Goal: Task Accomplishment & Management: Use online tool/utility

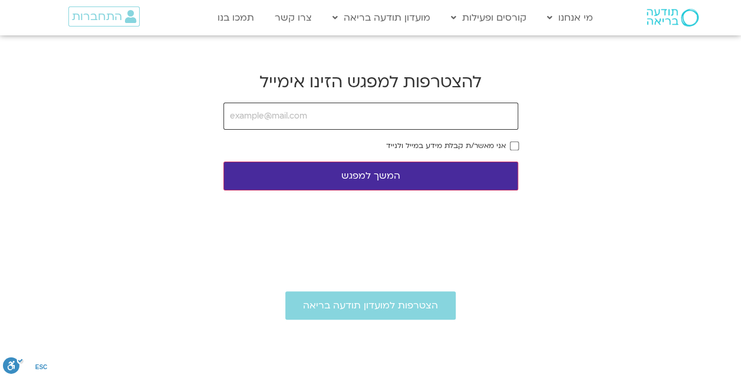
click at [365, 127] on input "email" at bounding box center [370, 116] width 295 height 27
type input "[EMAIL_ADDRESS][DOMAIN_NAME]"
click at [464, 167] on button "המשך למפגש" at bounding box center [370, 175] width 295 height 29
click at [352, 175] on button "המשך למפגש" at bounding box center [370, 175] width 295 height 29
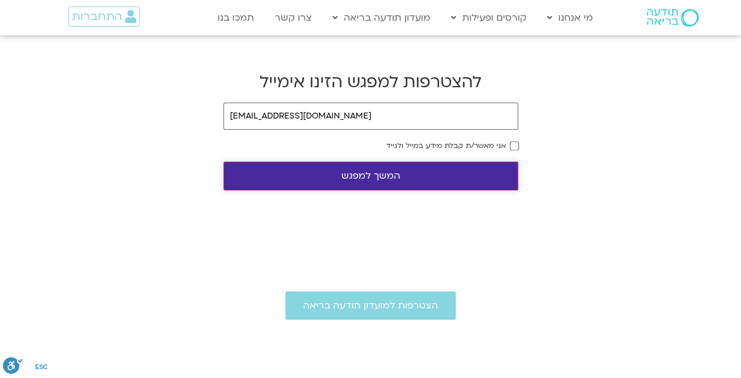
click at [352, 175] on button "המשך למפגש" at bounding box center [370, 175] width 295 height 29
click at [383, 171] on button "המשך למפגש" at bounding box center [370, 175] width 295 height 29
click at [368, 178] on button "המשך למפגש" at bounding box center [370, 175] width 295 height 29
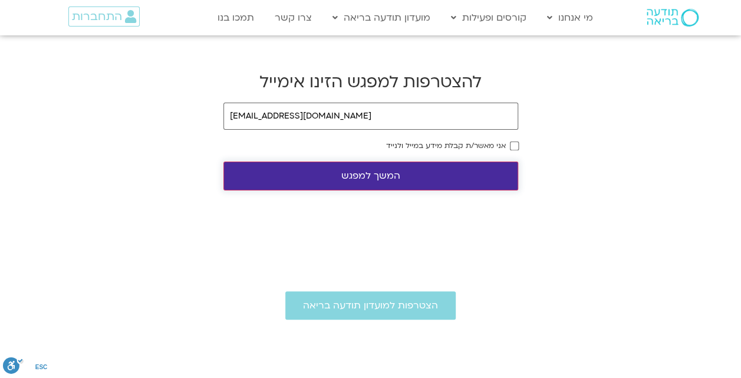
click at [368, 178] on button "המשך למפגש" at bounding box center [370, 175] width 295 height 29
click at [381, 173] on button "המשך למפגש" at bounding box center [370, 175] width 295 height 29
